Goal: Transaction & Acquisition: Purchase product/service

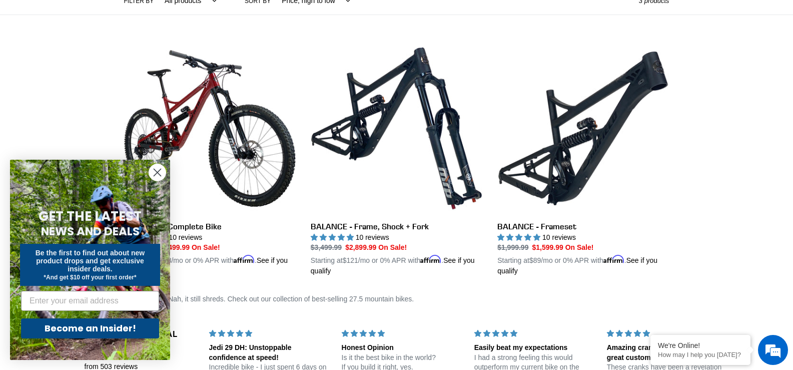
click at [156, 175] on circle "Close dialog" at bounding box center [157, 172] width 17 height 17
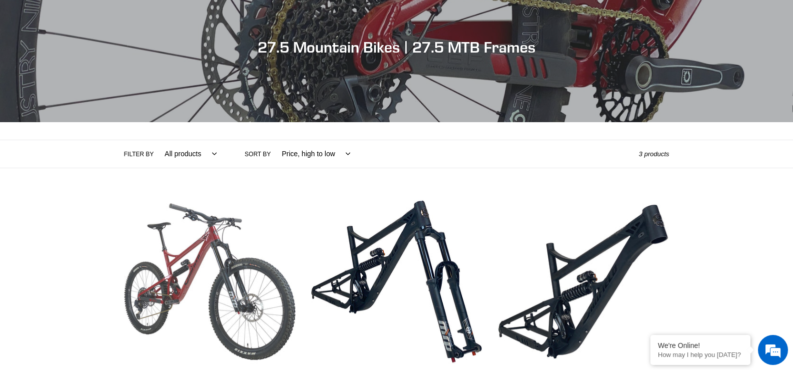
scroll to position [200, 0]
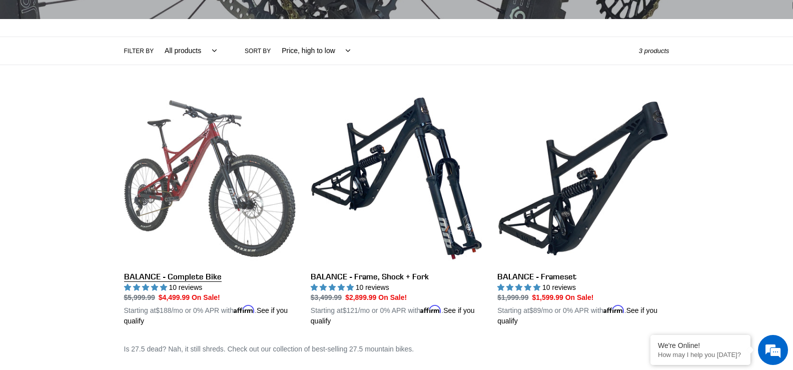
click at [177, 177] on link "BALANCE - Complete Bike" at bounding box center [210, 210] width 172 height 234
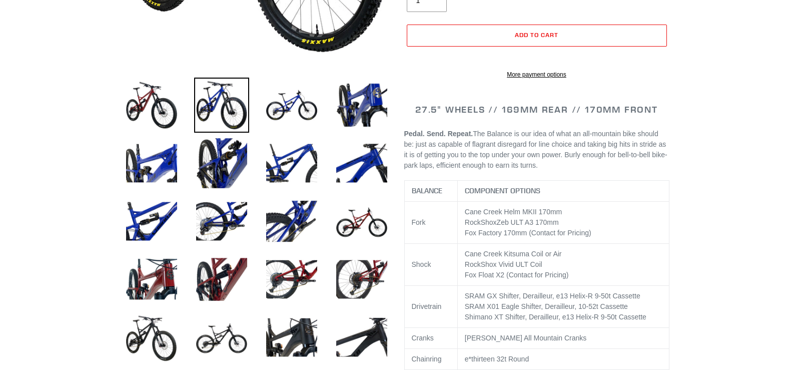
select select "highest-rating"
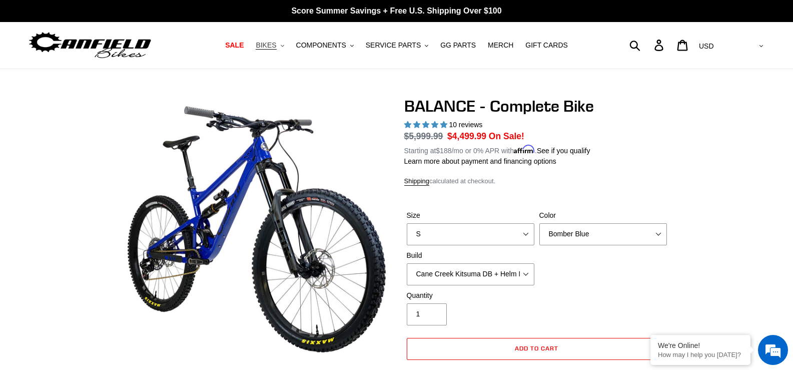
click at [284, 47] on icon "button" at bounding box center [283, 46] width 4 height 2
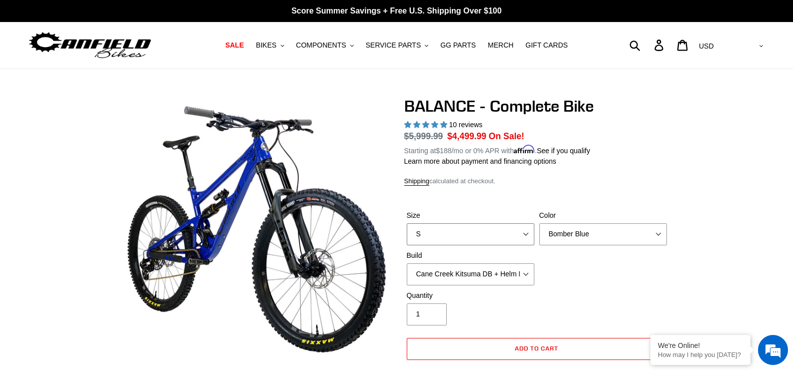
click at [482, 235] on select "S M L XL" at bounding box center [471, 234] width 128 height 22
select select "XL"
click at [407, 223] on select "S M L XL" at bounding box center [471, 234] width 128 height 22
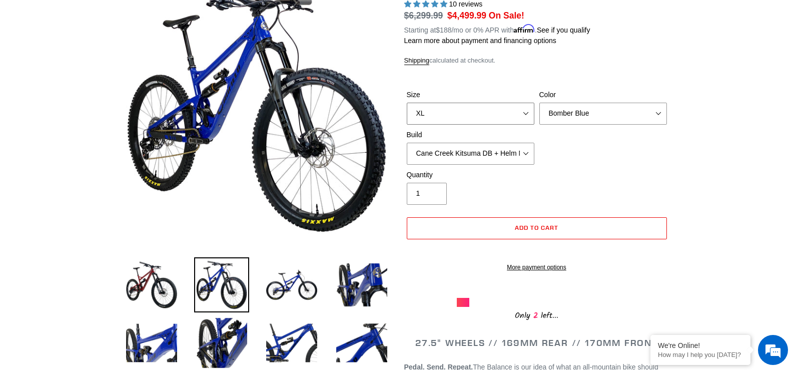
scroll to position [100, 0]
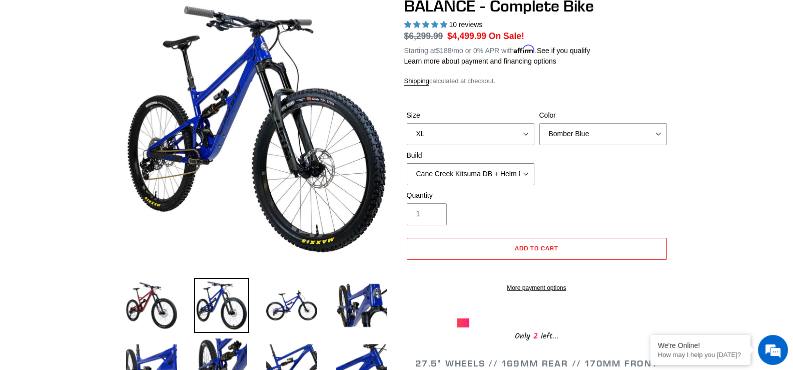
click at [511, 176] on select "Cane Creek Kitsuma DB + Helm MKII + SRAM GX Cane Creek Kitsuma DB + Helm MKII +…" at bounding box center [471, 174] width 128 height 22
click at [407, 163] on select "Cane Creek Kitsuma DB + Helm MKII + SRAM GX Cane Creek Kitsuma DB + Helm MKII +…" at bounding box center [471, 174] width 128 height 22
click at [498, 176] on select "Cane Creek Kitsuma DB + Helm MKII + SRAM GX Cane Creek Kitsuma DB + Helm MKII +…" at bounding box center [471, 174] width 128 height 22
click at [407, 163] on select "Cane Creek Kitsuma DB + Helm MKII + SRAM GX Cane Creek Kitsuma DB + Helm MKII +…" at bounding box center [471, 174] width 128 height 22
click at [481, 178] on select "Cane Creek Kitsuma DB + Helm MKII + SRAM GX Cane Creek Kitsuma DB + Helm MKII +…" at bounding box center [471, 174] width 128 height 22
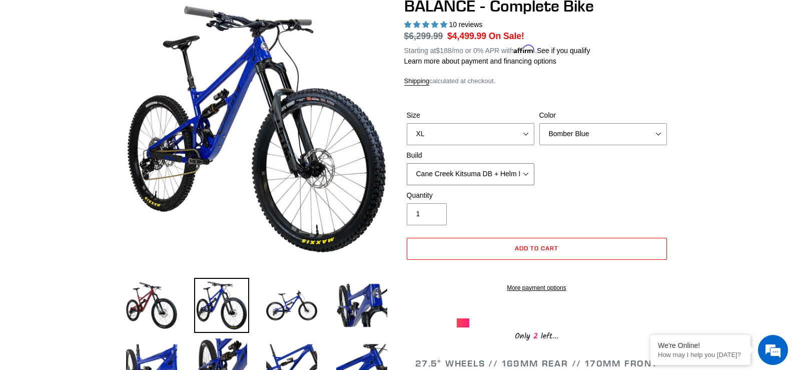
click at [407, 163] on select "Cane Creek Kitsuma DB + Helm MKII + SRAM GX Cane Creek Kitsuma DB + Helm MKII +…" at bounding box center [471, 174] width 128 height 22
click at [486, 175] on select "Cane Creek Kitsuma DB + Helm MKII + SRAM GX Cane Creek Kitsuma DB + Helm MKII +…" at bounding box center [471, 174] width 128 height 22
click at [407, 163] on select "Cane Creek Kitsuma DB + Helm MKII + SRAM GX Cane Creek Kitsuma DB + Helm MKII +…" at bounding box center [471, 174] width 128 height 22
click at [488, 179] on select "Cane Creek Kitsuma DB + Helm MKII + SRAM GX Cane Creek Kitsuma DB + Helm MKII +…" at bounding box center [471, 174] width 128 height 22
click at [407, 163] on select "Cane Creek Kitsuma DB + Helm MKII + SRAM GX Cane Creek Kitsuma DB + Helm MKII +…" at bounding box center [471, 174] width 128 height 22
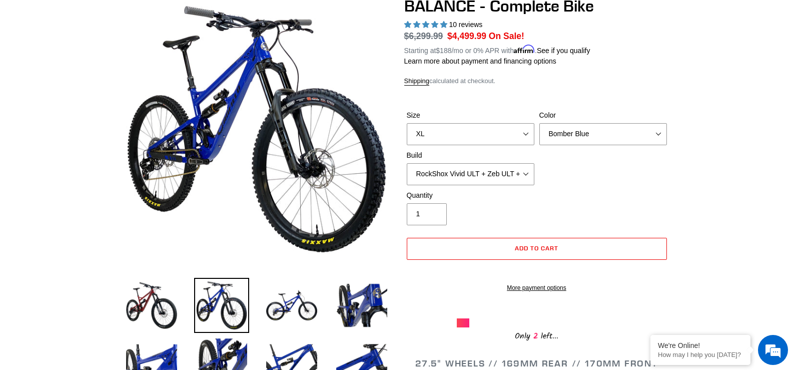
click at [486, 185] on div "Size S M L XL Color Bomber Blue Goat's Blood Stealth Black Build Cane Creek Kit…" at bounding box center [536, 150] width 265 height 80
click at [484, 170] on select "Cane Creek Kitsuma DB + Helm MKII + SRAM GX Cane Creek Kitsuma DB + Helm MKII +…" at bounding box center [471, 174] width 128 height 22
select select "Cane Creek Kitsuma DB + Helm MKII + SRAM GX"
click at [407, 163] on select "Cane Creek Kitsuma DB + Helm MKII + SRAM GX Cane Creek Kitsuma DB + Helm MKII +…" at bounding box center [471, 174] width 128 height 22
click at [484, 175] on select "Cane Creek Kitsuma DB + Helm MKII + SRAM GX Cane Creek Kitsuma DB + Helm MKII +…" at bounding box center [471, 174] width 128 height 22
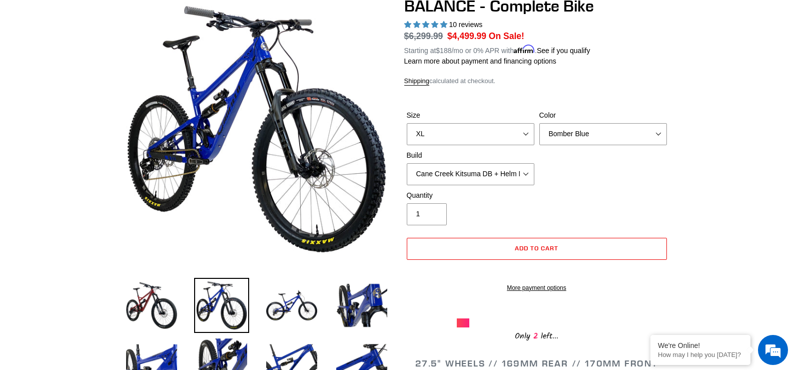
click at [649, 135] on select "Bomber Blue Goat's Blood Stealth Black" at bounding box center [603, 134] width 128 height 22
click at [539, 123] on select "Bomber Blue Goat's Blood Stealth Black" at bounding box center [603, 134] width 128 height 22
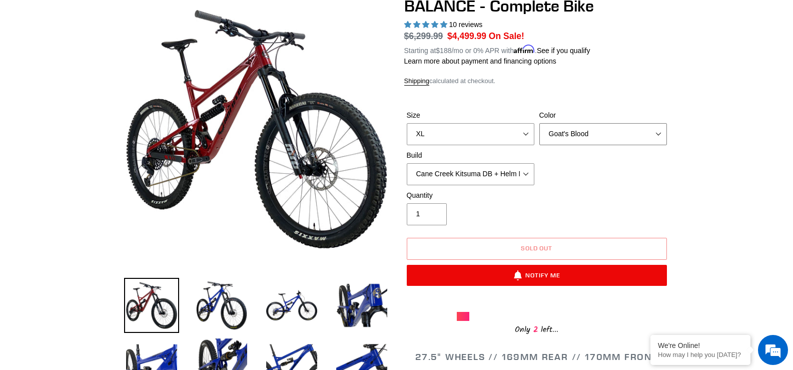
click at [605, 135] on select "Bomber Blue Goat's Blood Stealth Black" at bounding box center [603, 134] width 128 height 22
click at [539, 123] on select "Bomber Blue Goat's Blood Stealth Black" at bounding box center [603, 134] width 128 height 22
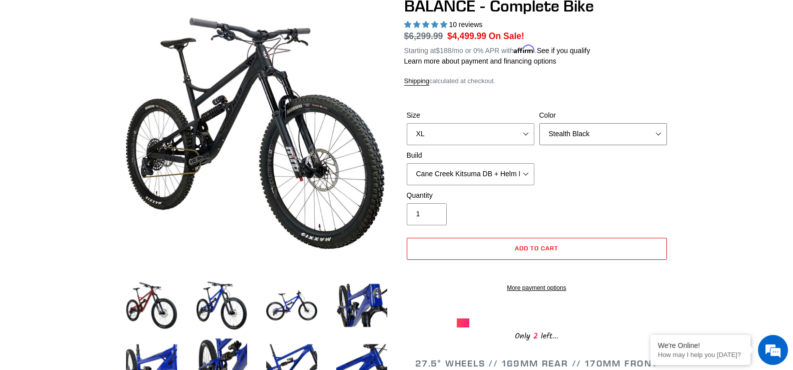
drag, startPoint x: 602, startPoint y: 133, endPoint x: 593, endPoint y: 142, distance: 12.4
click at [602, 133] on select "Bomber Blue Goat's Blood Stealth Black" at bounding box center [603, 134] width 128 height 22
select select "Bomber Blue"
click at [539, 123] on select "Bomber Blue Goat's Blood Stealth Black" at bounding box center [603, 134] width 128 height 22
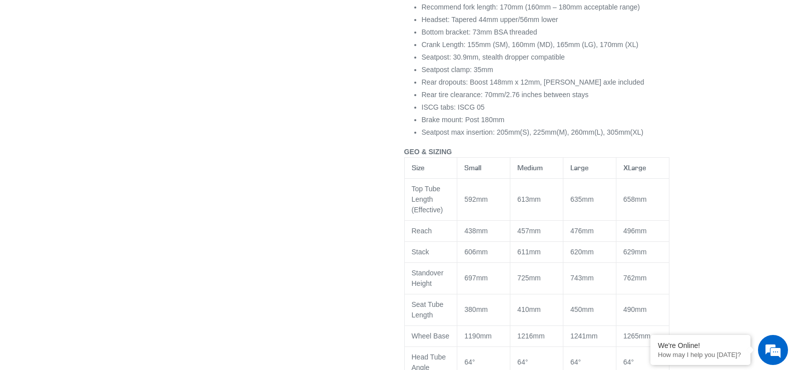
scroll to position [1050, 0]
